Goal: Information Seeking & Learning: Learn about a topic

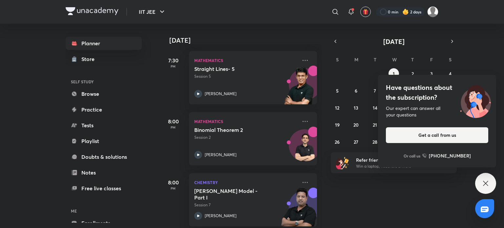
scroll to position [286, 0]
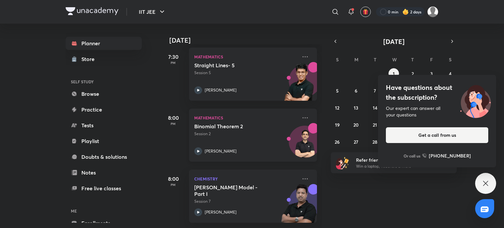
click at [201, 139] on div "Binomial Theorem 2 Session 2 [PERSON_NAME]" at bounding box center [245, 139] width 103 height 32
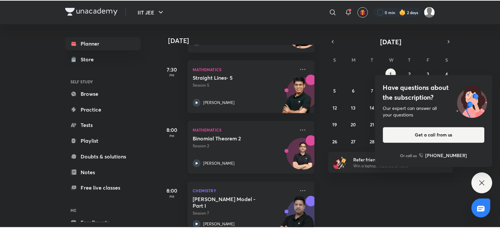
scroll to position [253, 0]
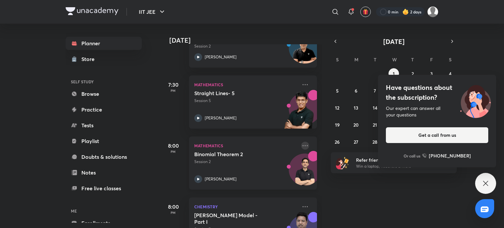
click at [302, 148] on icon at bounding box center [305, 146] width 8 height 8
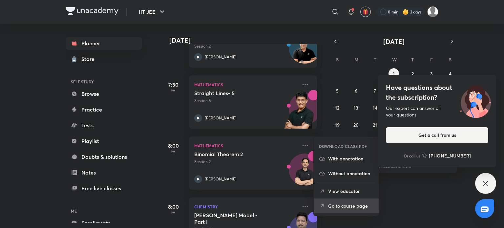
click at [344, 208] on p "Go to course page" at bounding box center [350, 205] width 45 height 7
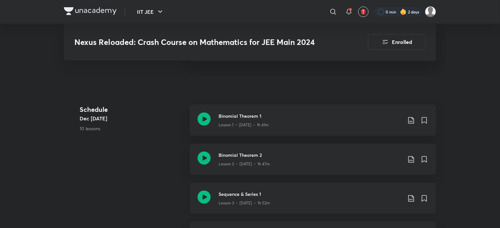
scroll to position [197, 0]
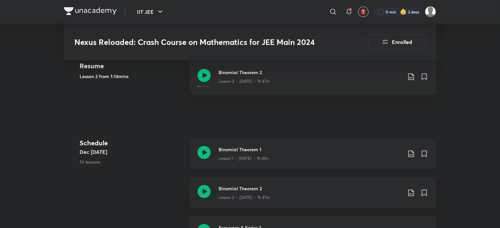
click at [207, 158] on icon at bounding box center [204, 152] width 13 height 13
